Goal: Information Seeking & Learning: Compare options

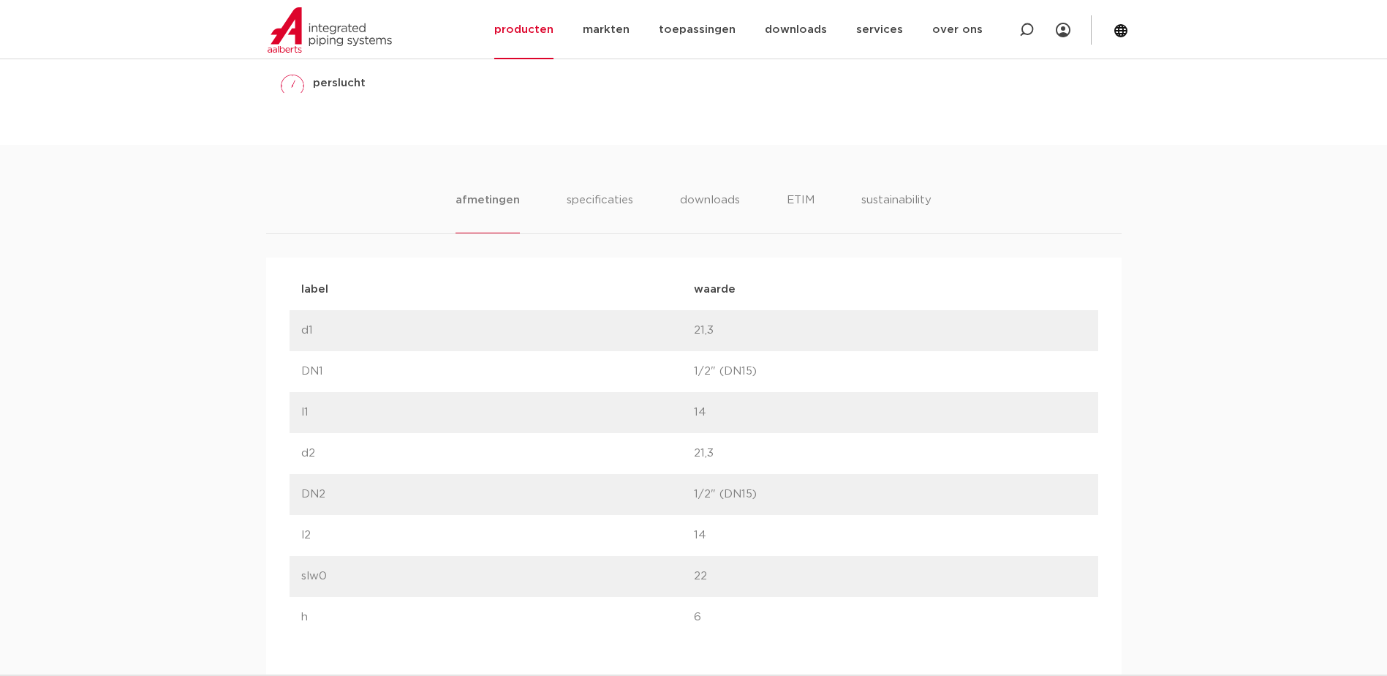
scroll to position [788, 0]
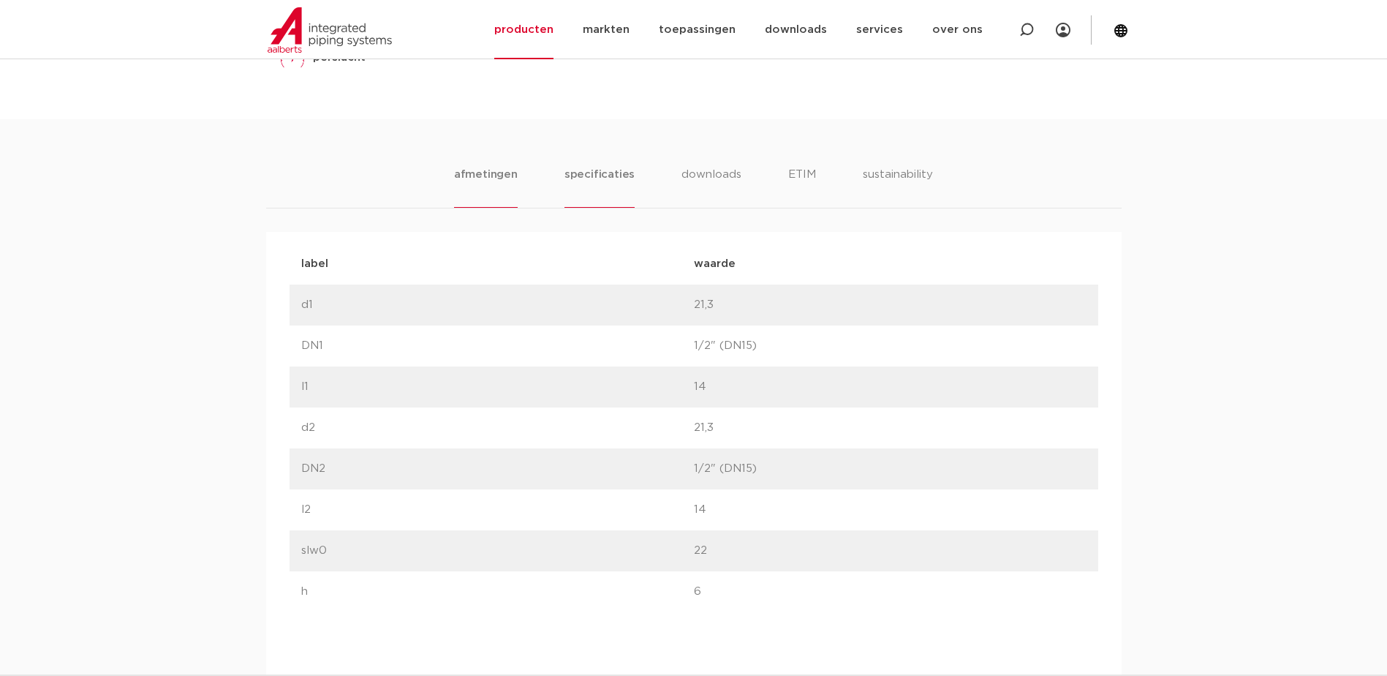
click at [604, 173] on li "specificaties" at bounding box center [599, 187] width 70 height 42
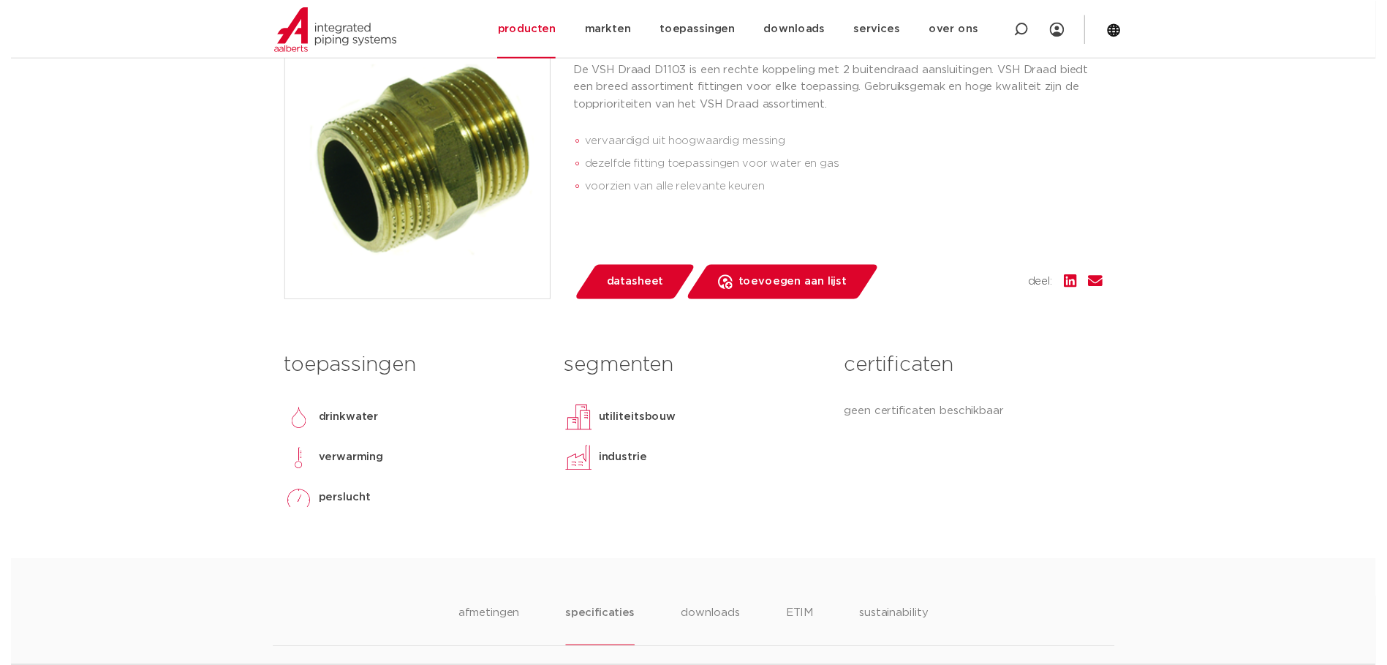
scroll to position [132, 0]
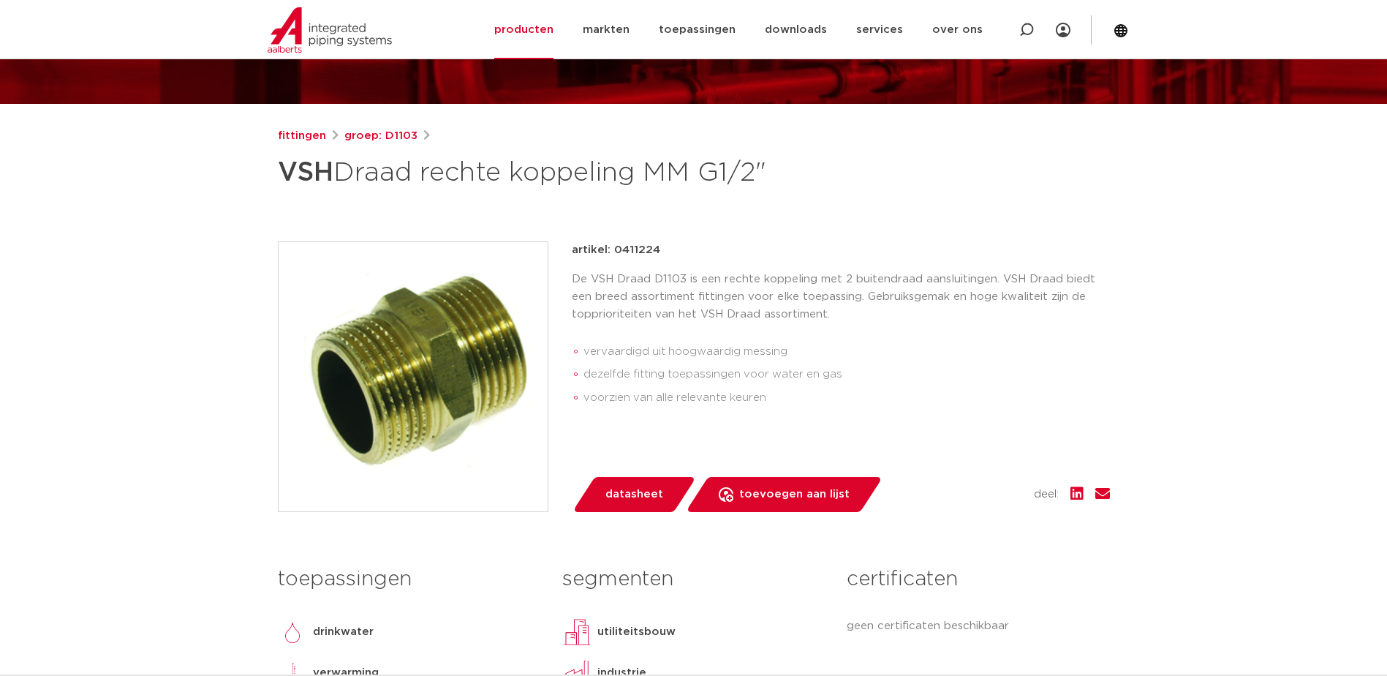
click at [638, 486] on span "datasheet" at bounding box center [634, 494] width 58 height 23
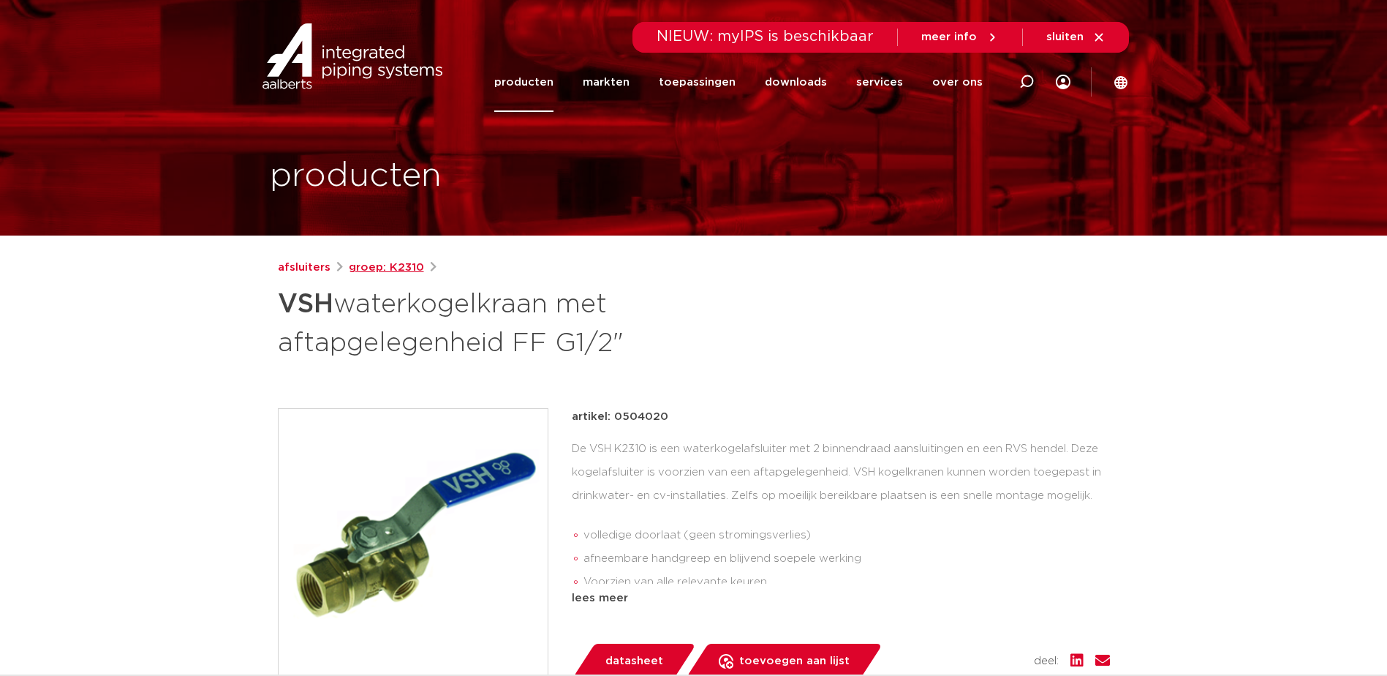
click at [385, 267] on link "groep: K2310" at bounding box center [386, 268] width 75 height 18
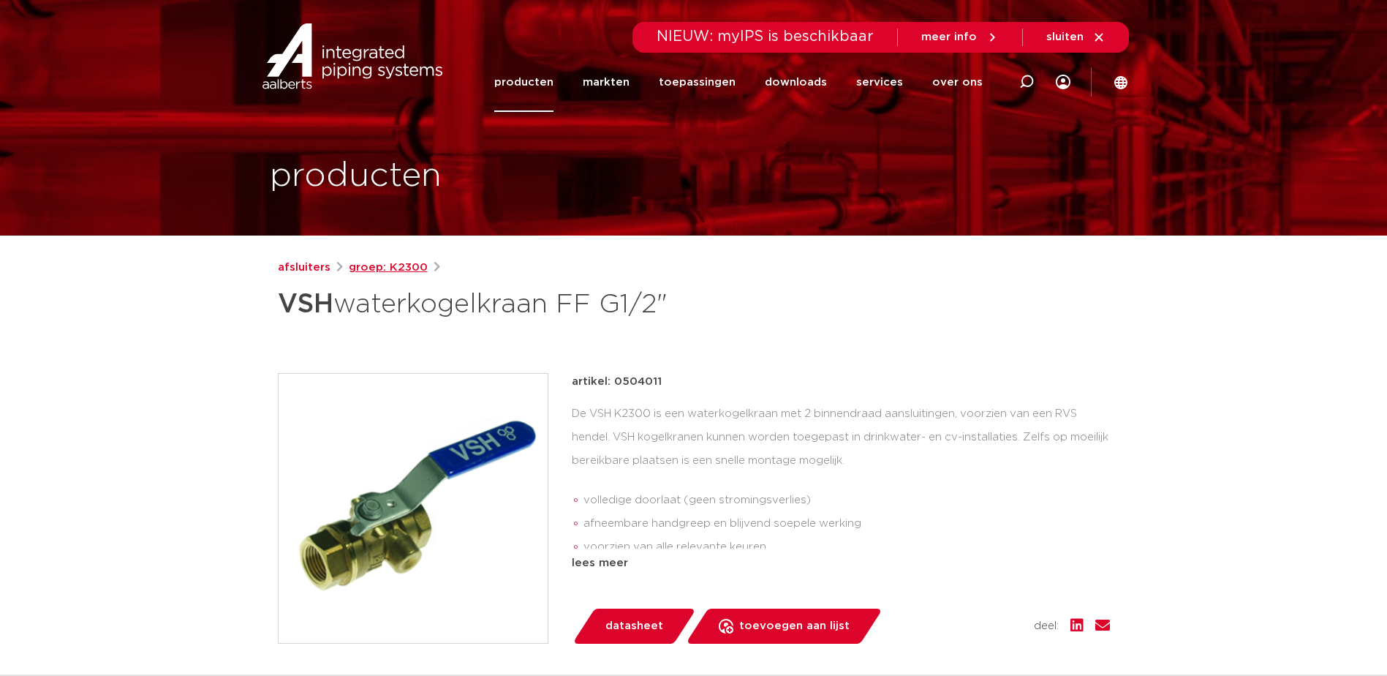
click at [395, 259] on link "groep: K2300" at bounding box center [388, 268] width 79 height 18
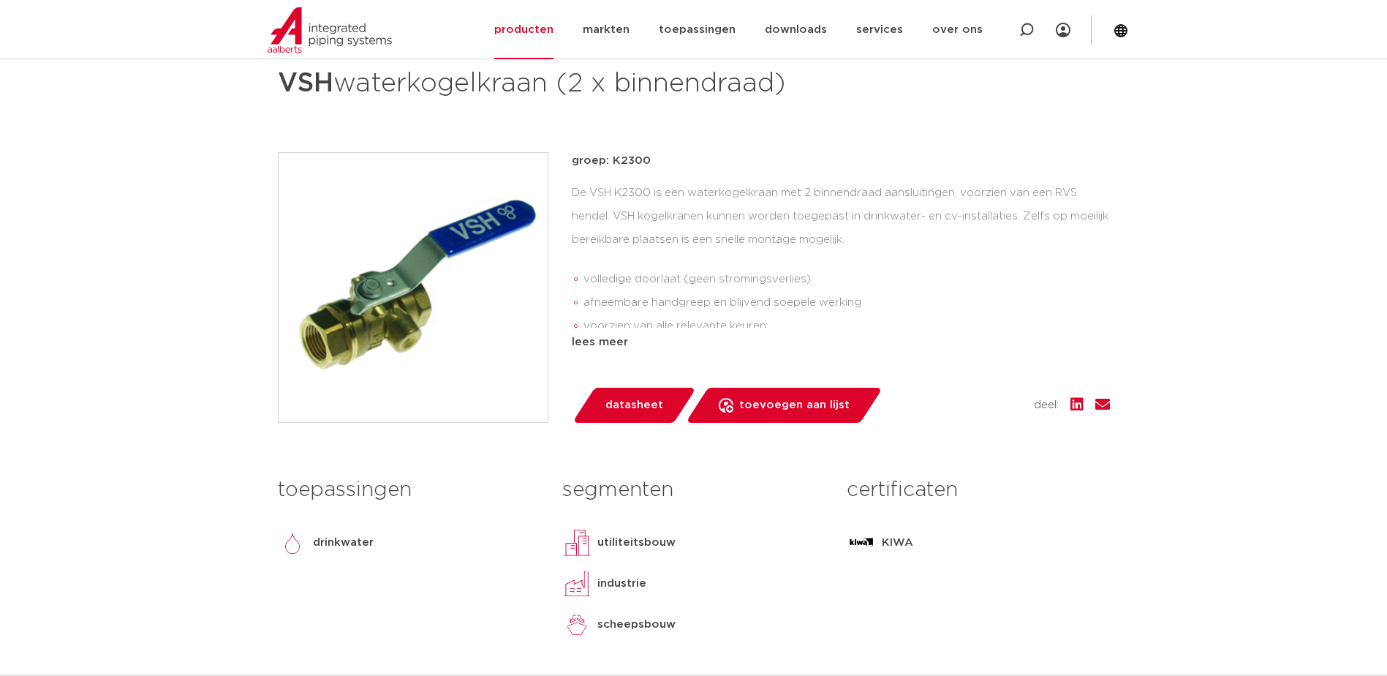
scroll to position [219, 0]
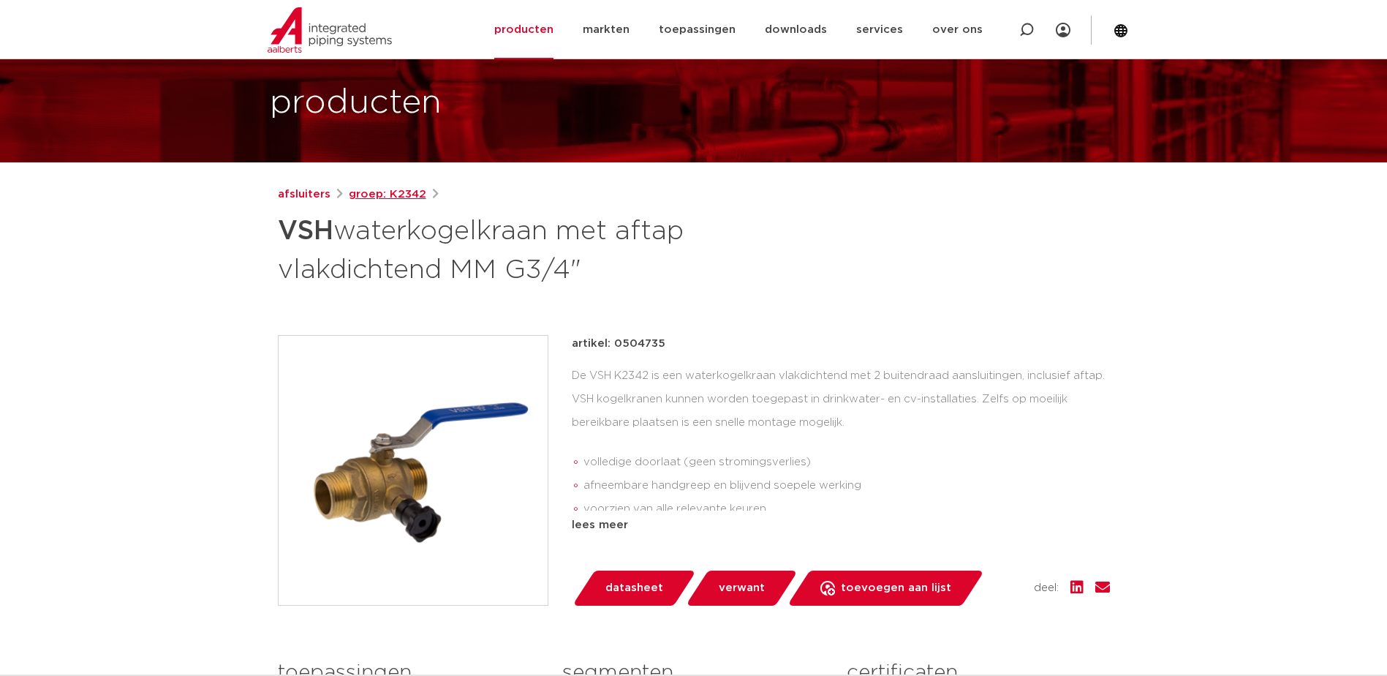
click at [399, 190] on link "groep: K2342" at bounding box center [388, 195] width 78 height 18
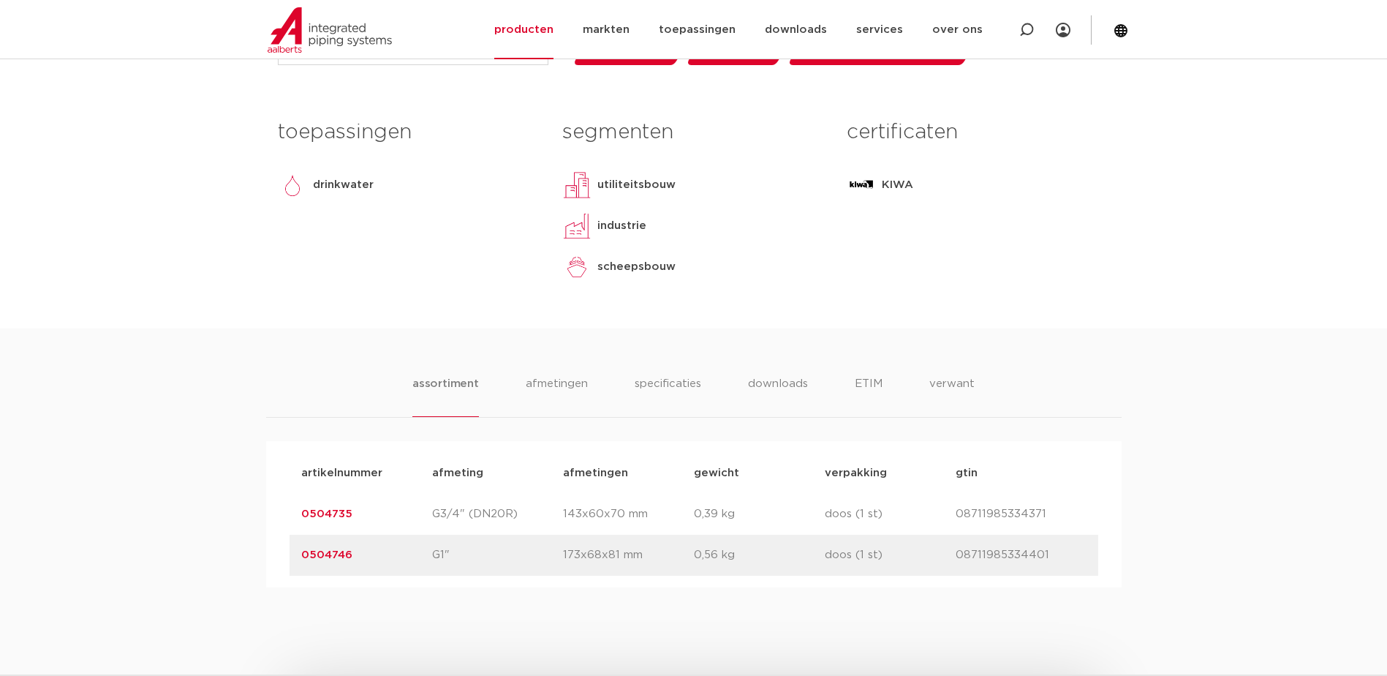
scroll to position [658, 0]
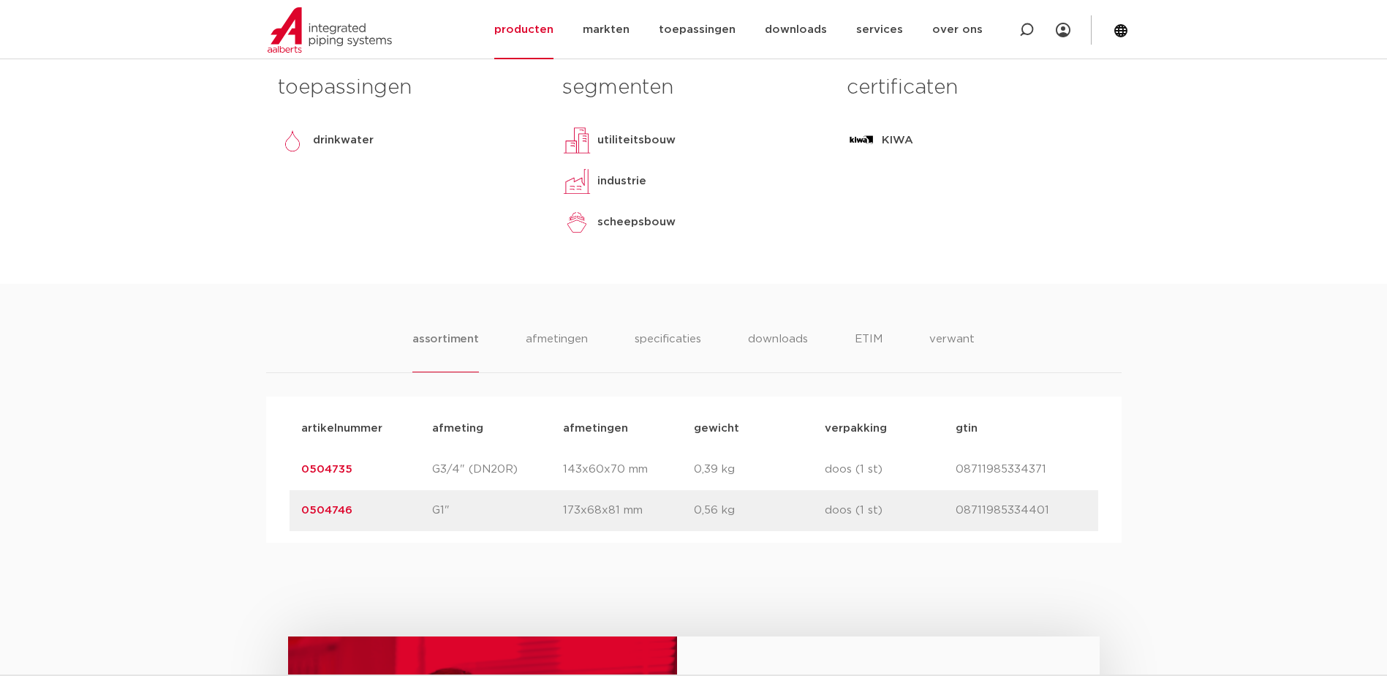
drag, startPoint x: 368, startPoint y: 507, endPoint x: 290, endPoint y: 512, distance: 78.4
click at [290, 512] on div "artikelnummer 0504746 afmeting G1" afmetingen 173x68x81 mm gewicht 0,56 kg verp…" at bounding box center [694, 510] width 809 height 41
copy link "0504746"
